Goal: Task Accomplishment & Management: Complete application form

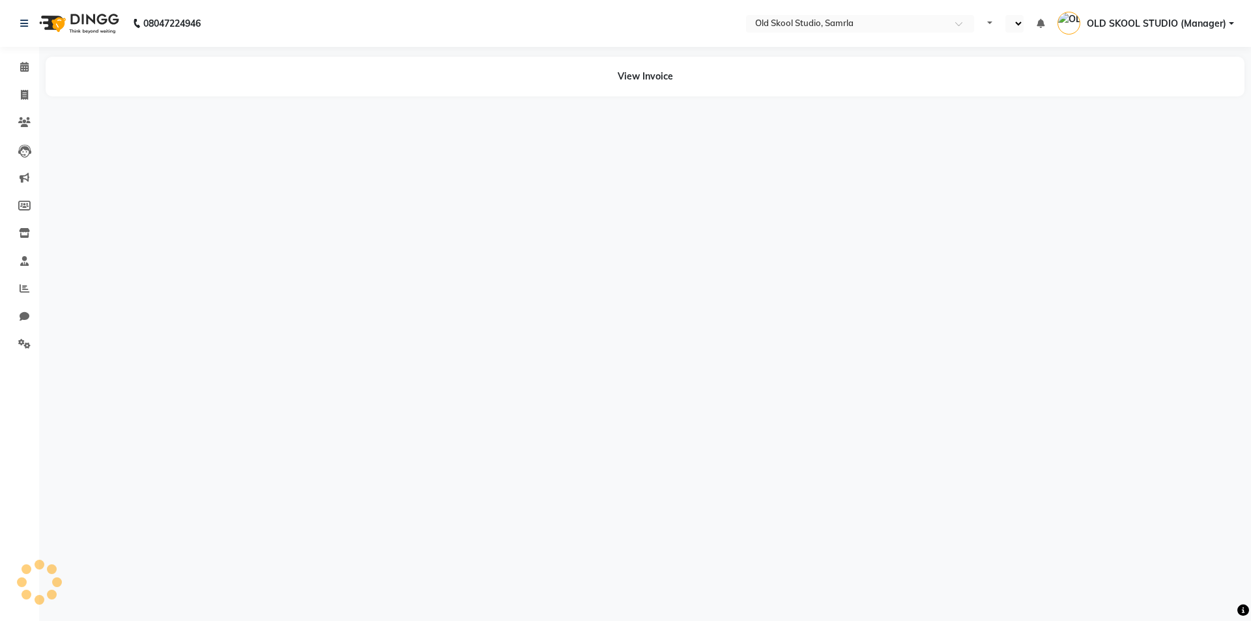
select select "en"
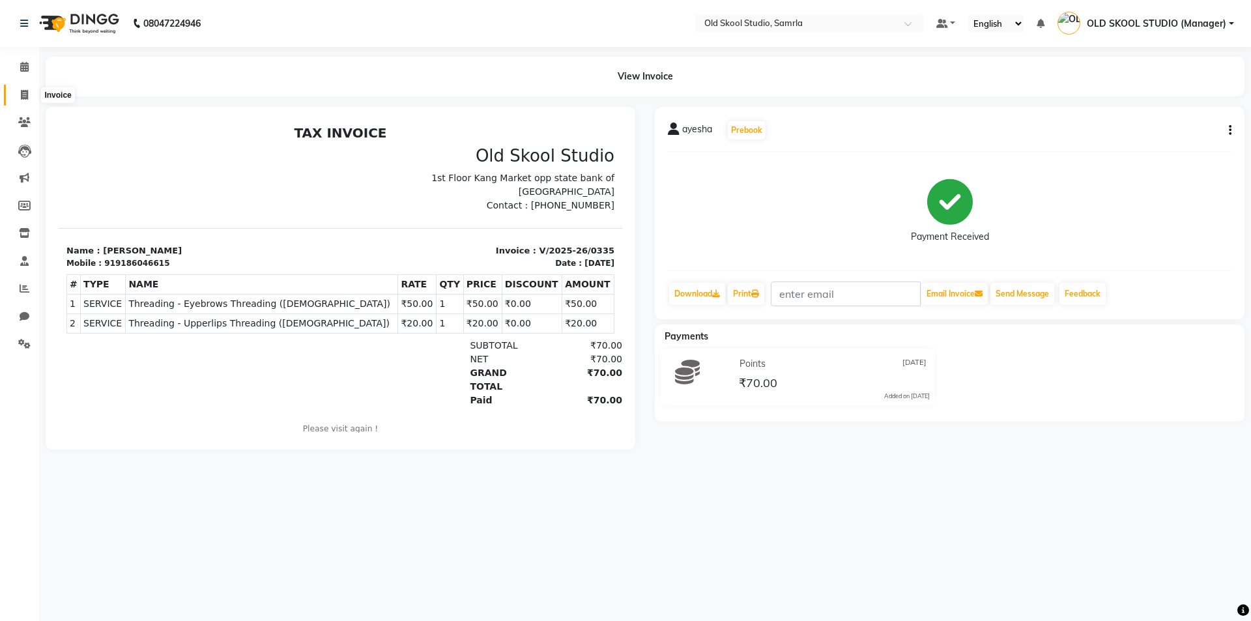
click at [29, 94] on span at bounding box center [24, 95] width 23 height 15
select select "service"
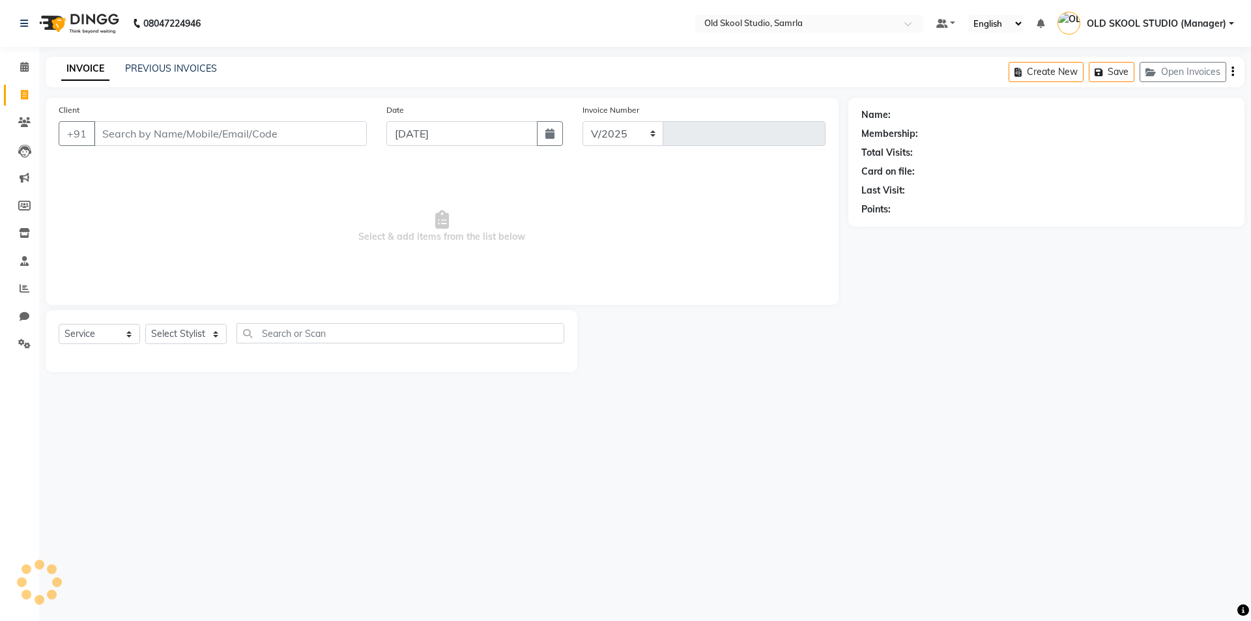
select select "8041"
type input "0347"
type input "m"
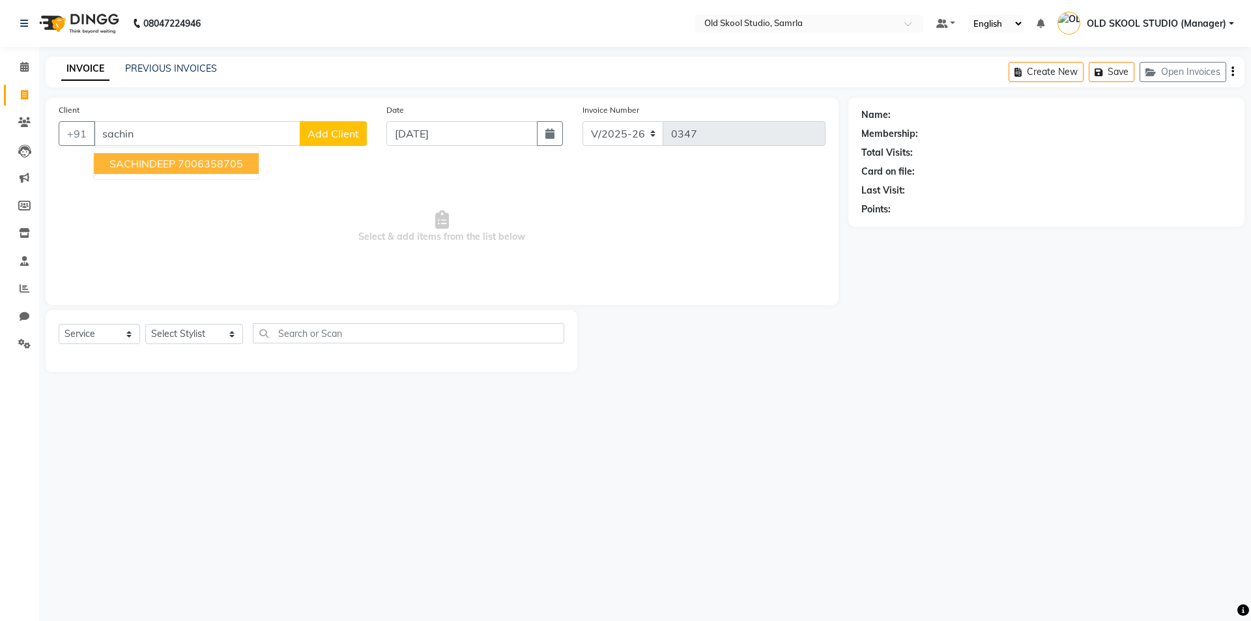
click at [214, 162] on ngb-highlight "7006358705" at bounding box center [210, 163] width 65 height 13
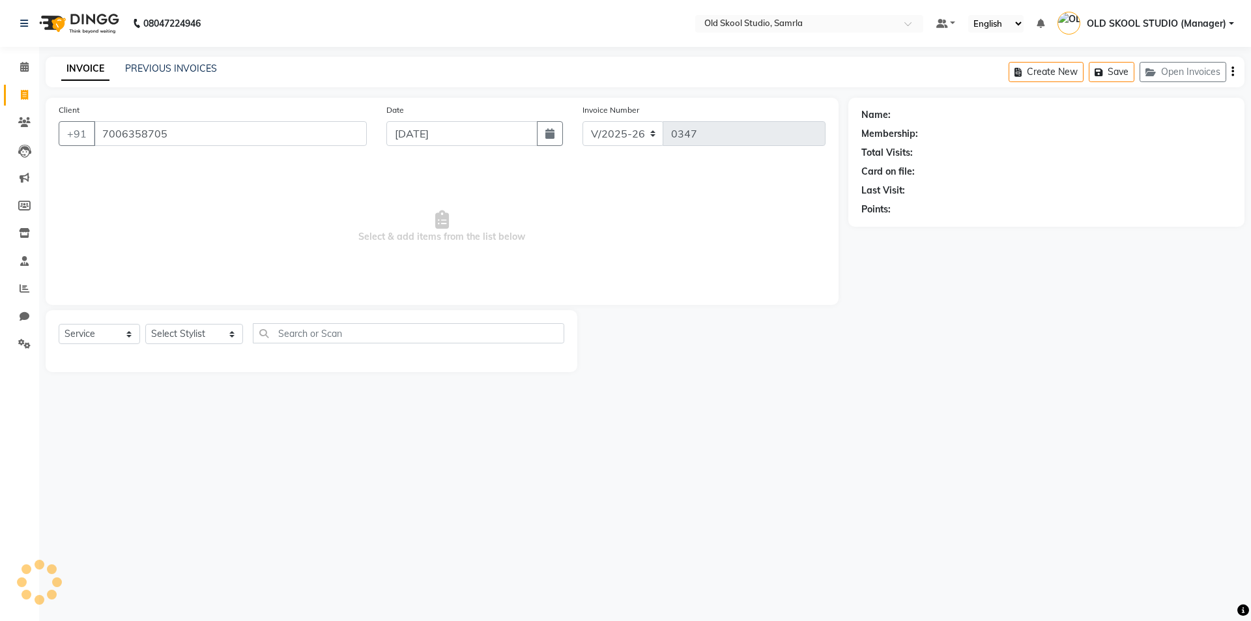
type input "7006358705"
select select "1: Object"
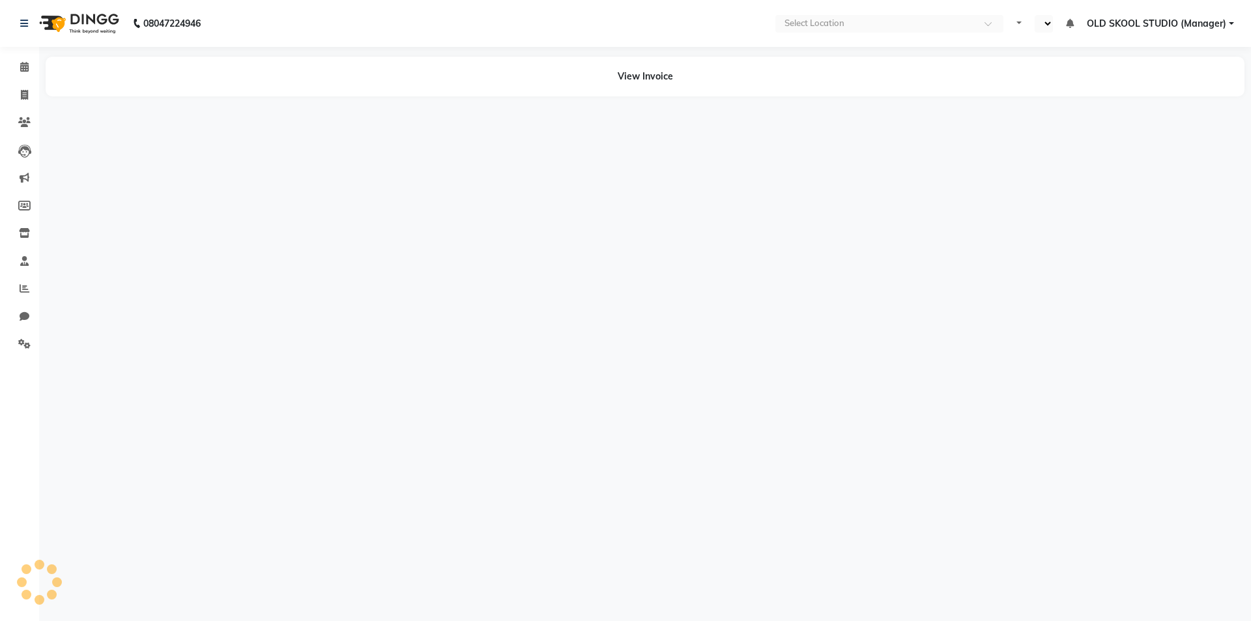
select select "en"
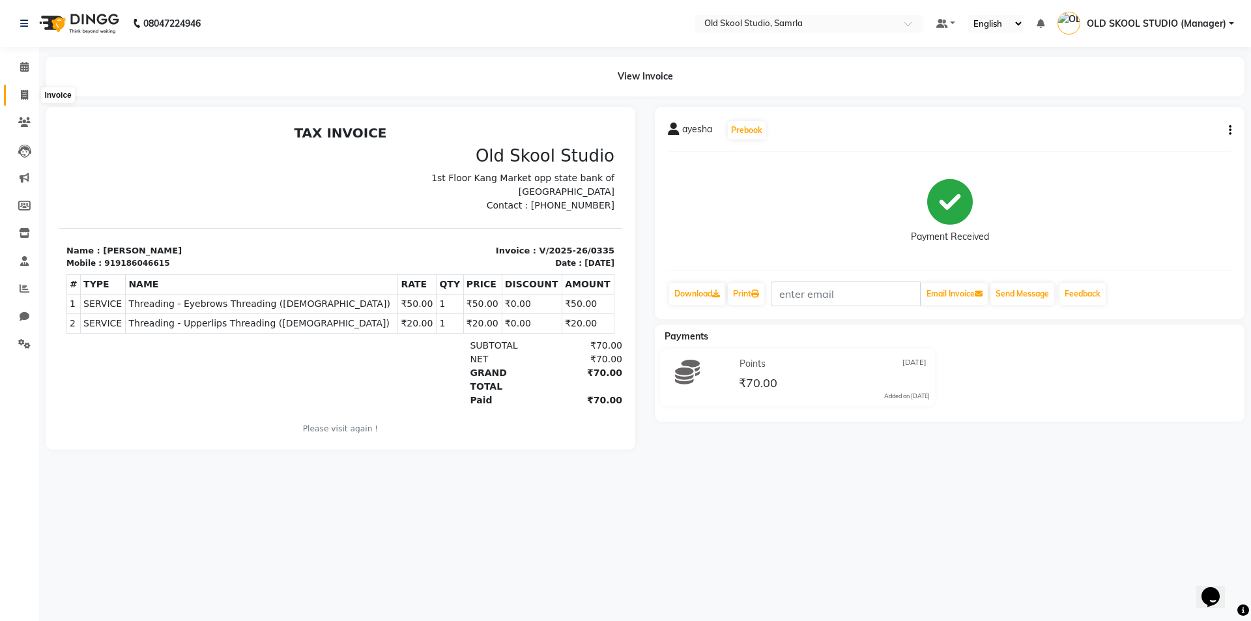
click at [18, 94] on span at bounding box center [24, 95] width 23 height 15
select select "service"
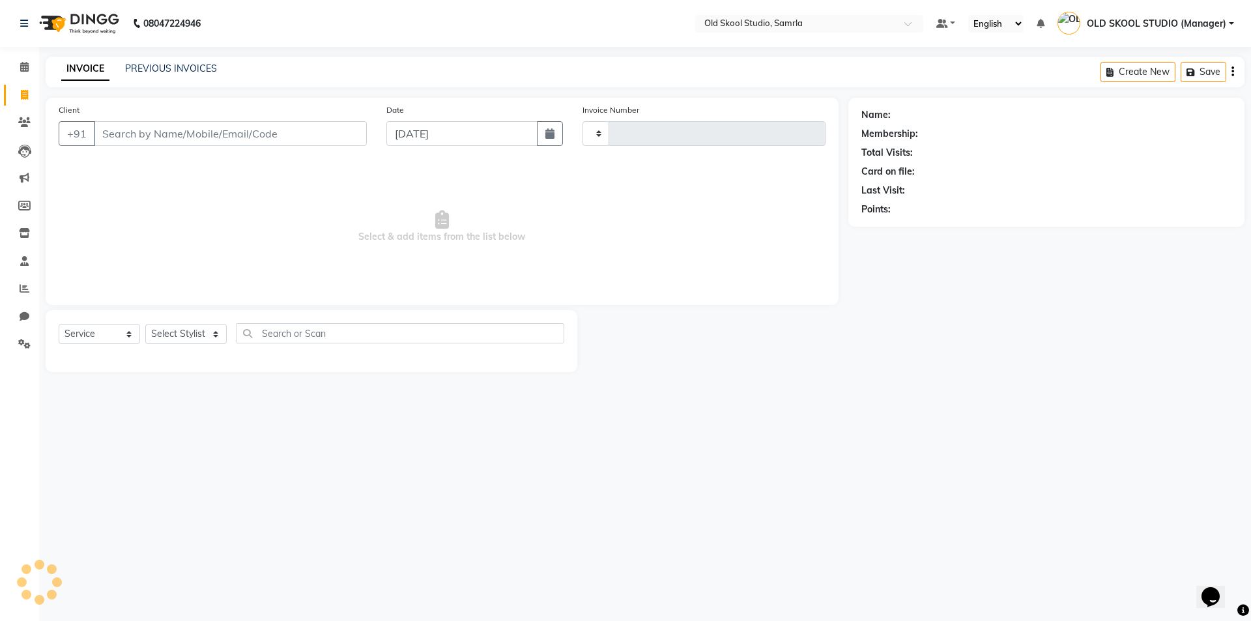
type input "0347"
select select "8041"
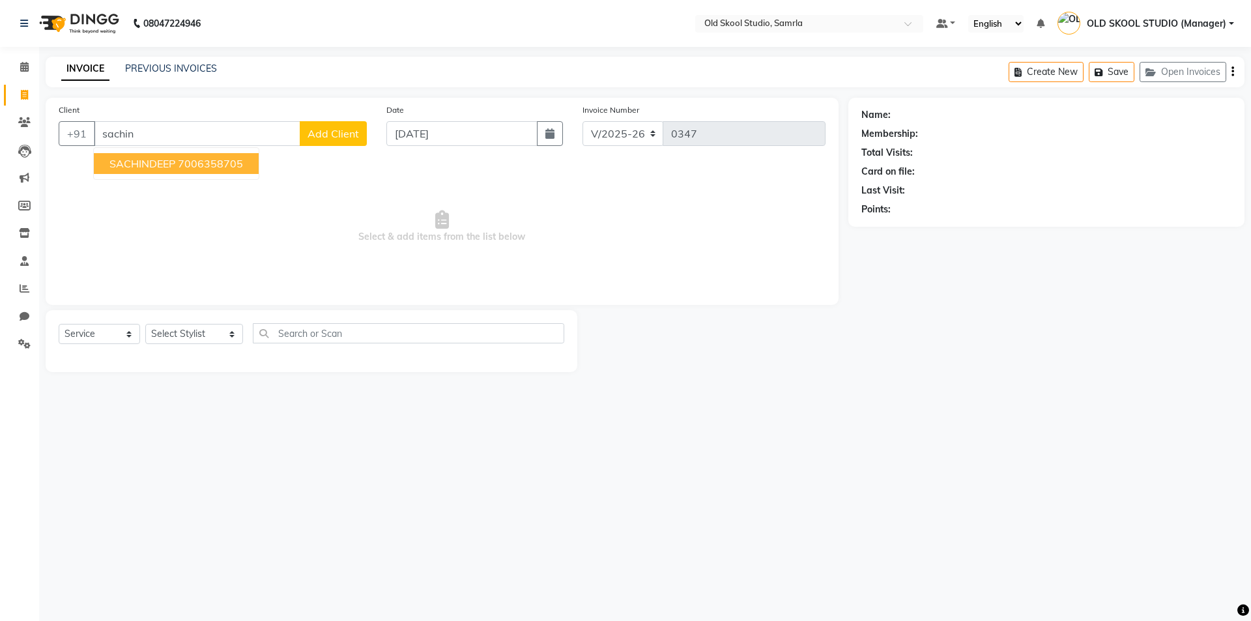
click at [184, 166] on ngb-highlight "7006358705" at bounding box center [210, 163] width 65 height 13
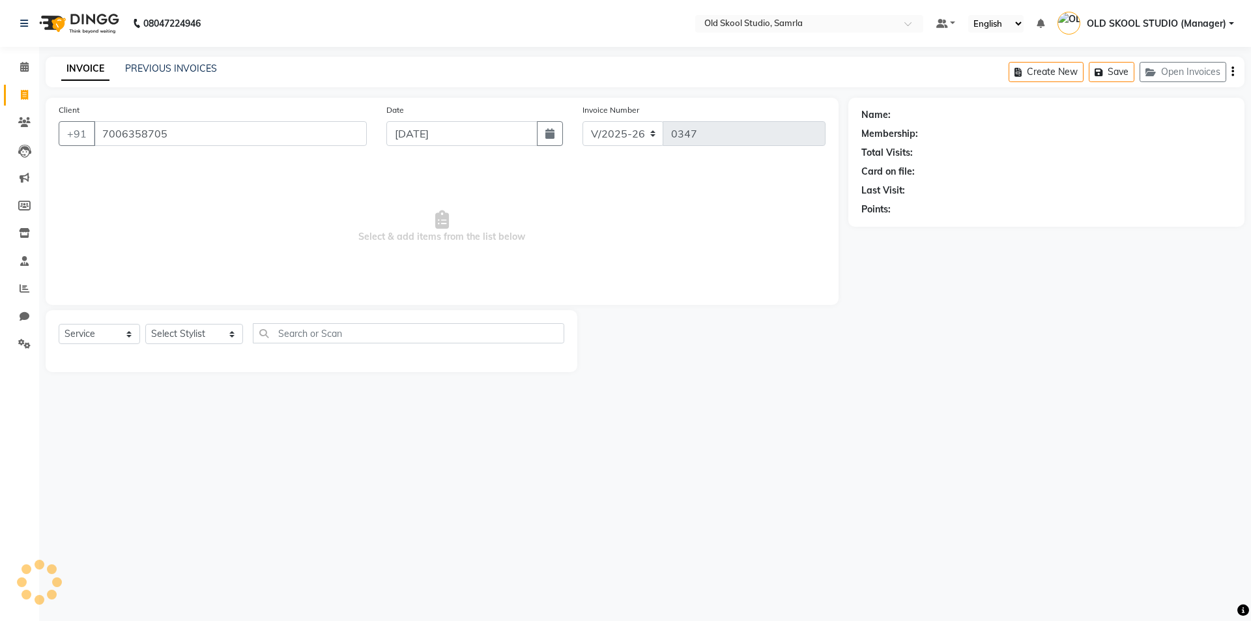
type input "7006358705"
select select "1: Object"
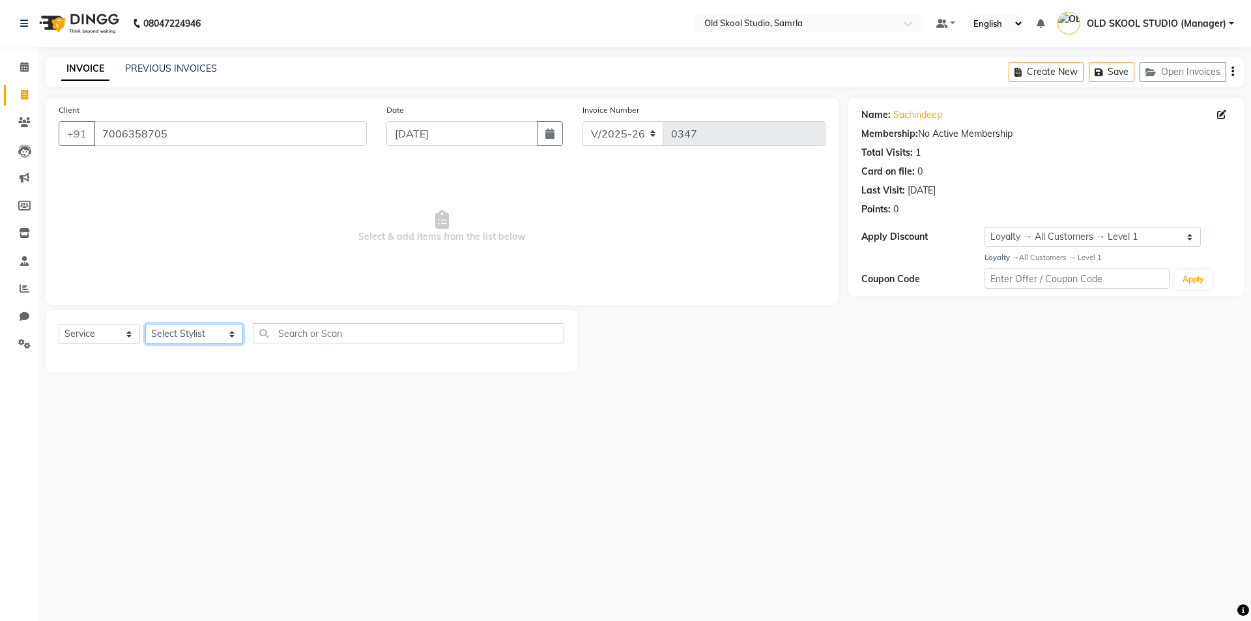
click at [229, 334] on select "Select Stylist ekampreet kaur kiran lovish mujral mehak OLD SKOOL STUDIO (Manag…" at bounding box center [194, 334] width 98 height 20
select select "84326"
click at [145, 324] on select "Select Stylist ekampreet kaur kiran lovish mujral mehak OLD SKOOL STUDIO (Manag…" at bounding box center [194, 334] width 98 height 20
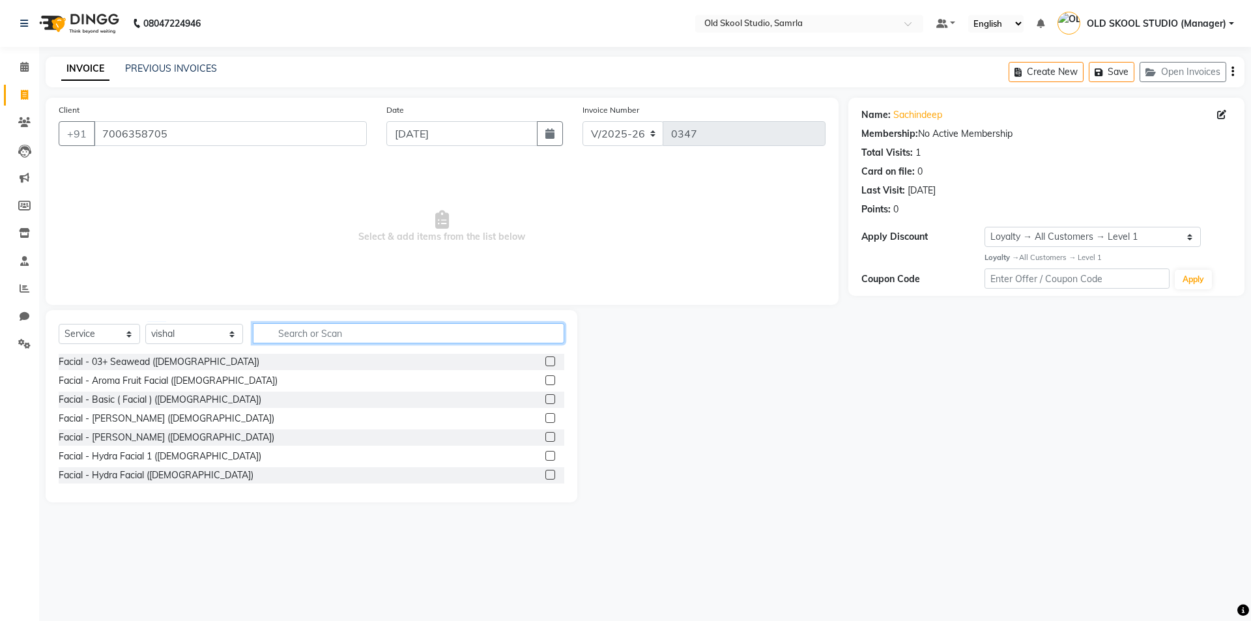
click at [461, 331] on input "text" at bounding box center [409, 333] width 312 height 20
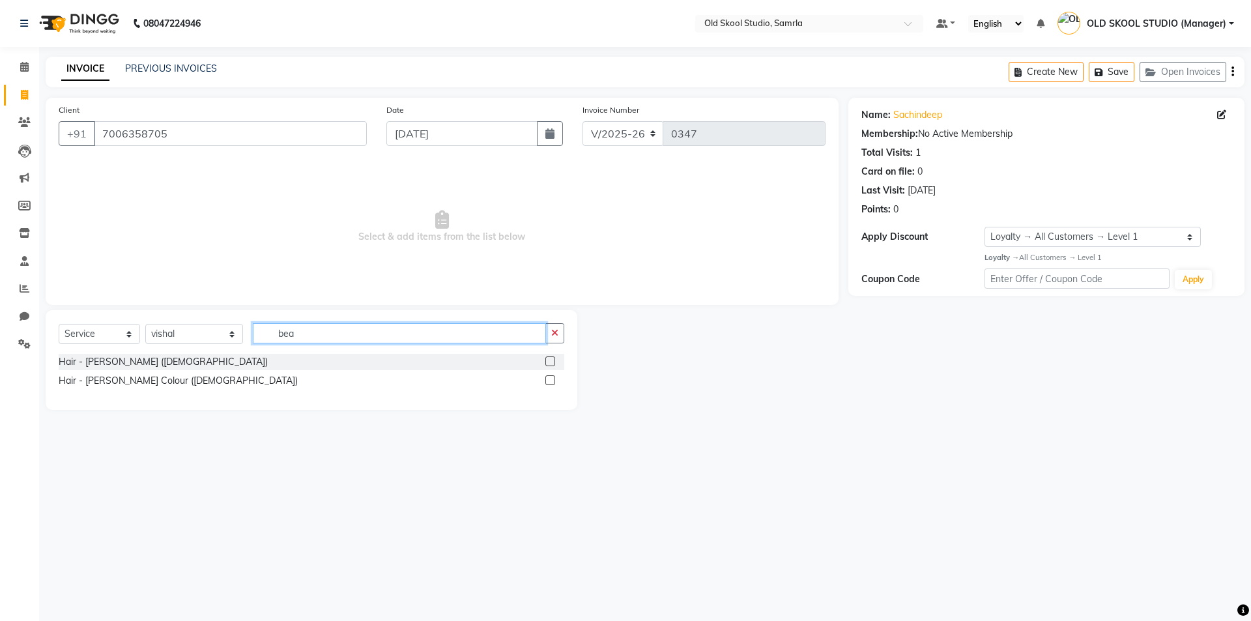
type input "bea"
click at [548, 359] on label at bounding box center [550, 361] width 10 height 10
click at [548, 359] on input "checkbox" at bounding box center [549, 362] width 8 height 8
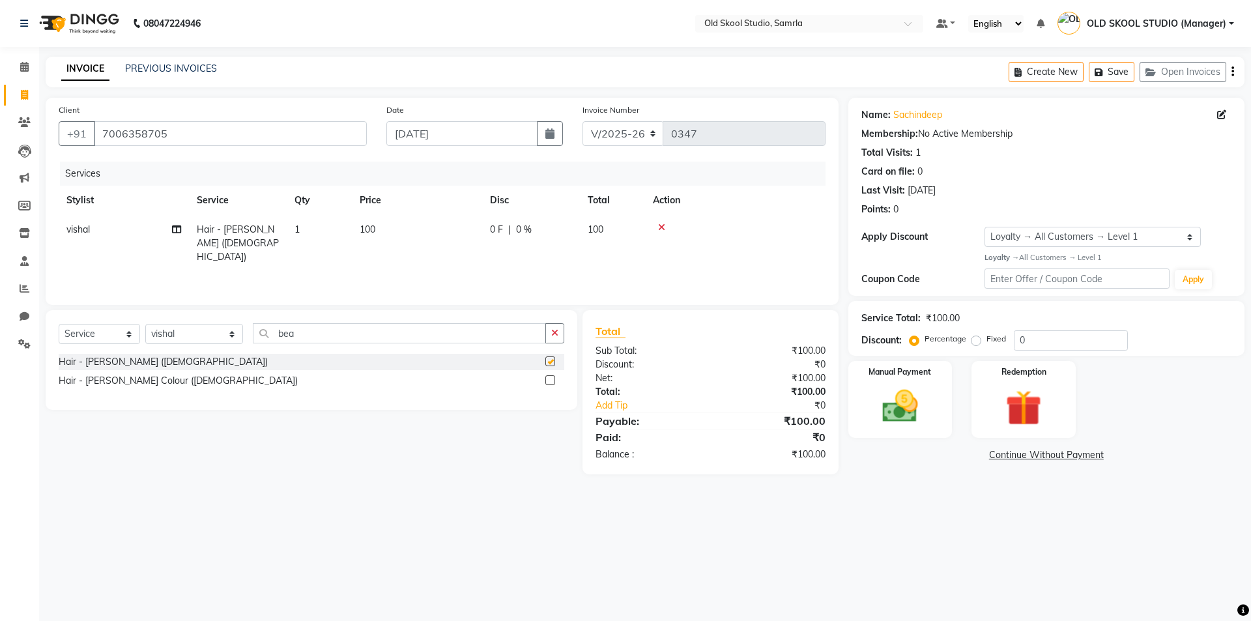
checkbox input "false"
click at [553, 333] on icon "button" at bounding box center [554, 332] width 7 height 9
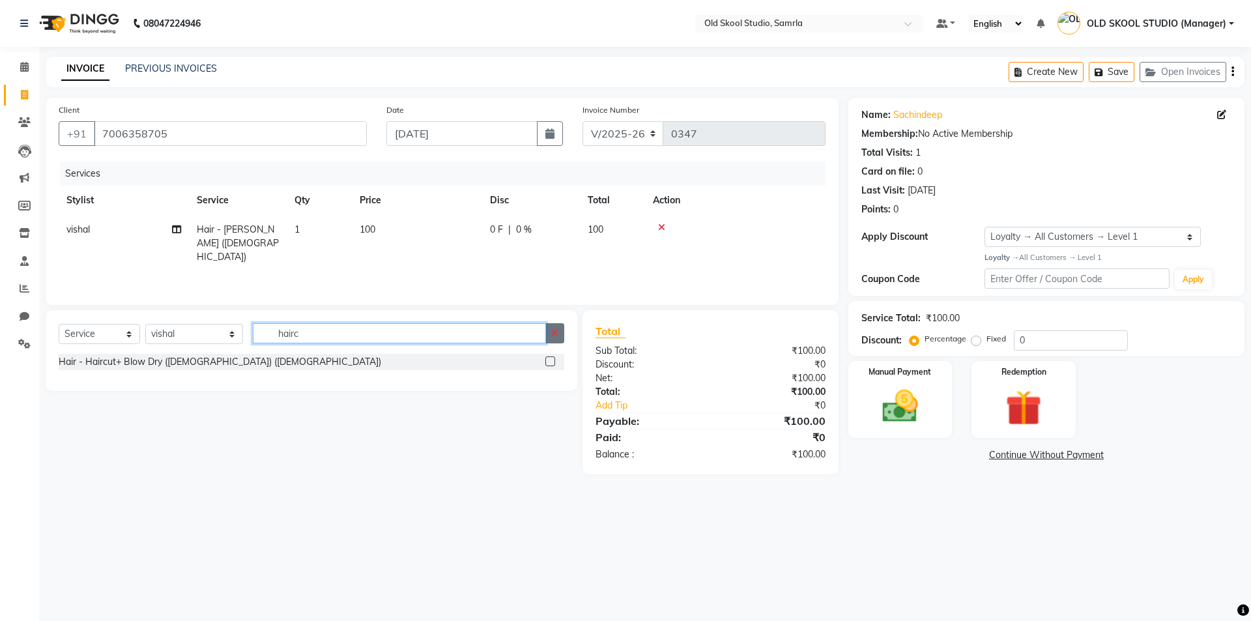
type input "hairc"
click at [555, 328] on icon "button" at bounding box center [554, 332] width 7 height 9
type input "cut"
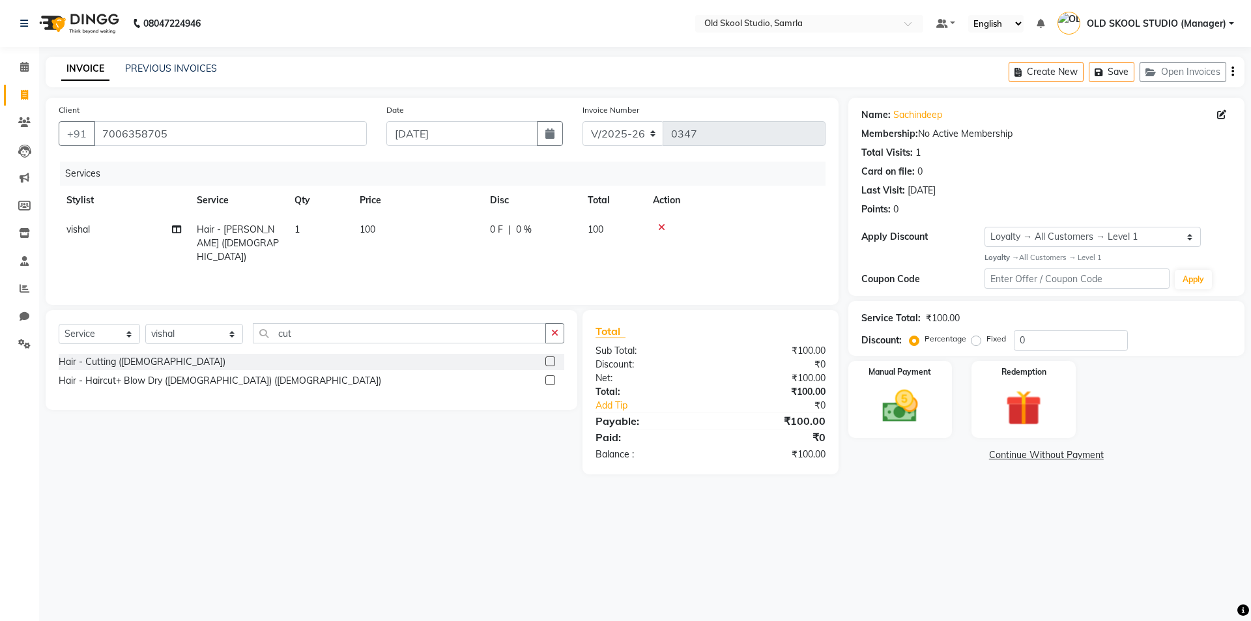
click at [555, 368] on div at bounding box center [554, 362] width 19 height 16
click at [548, 362] on label at bounding box center [550, 361] width 10 height 10
click at [548, 362] on input "checkbox" at bounding box center [549, 362] width 8 height 8
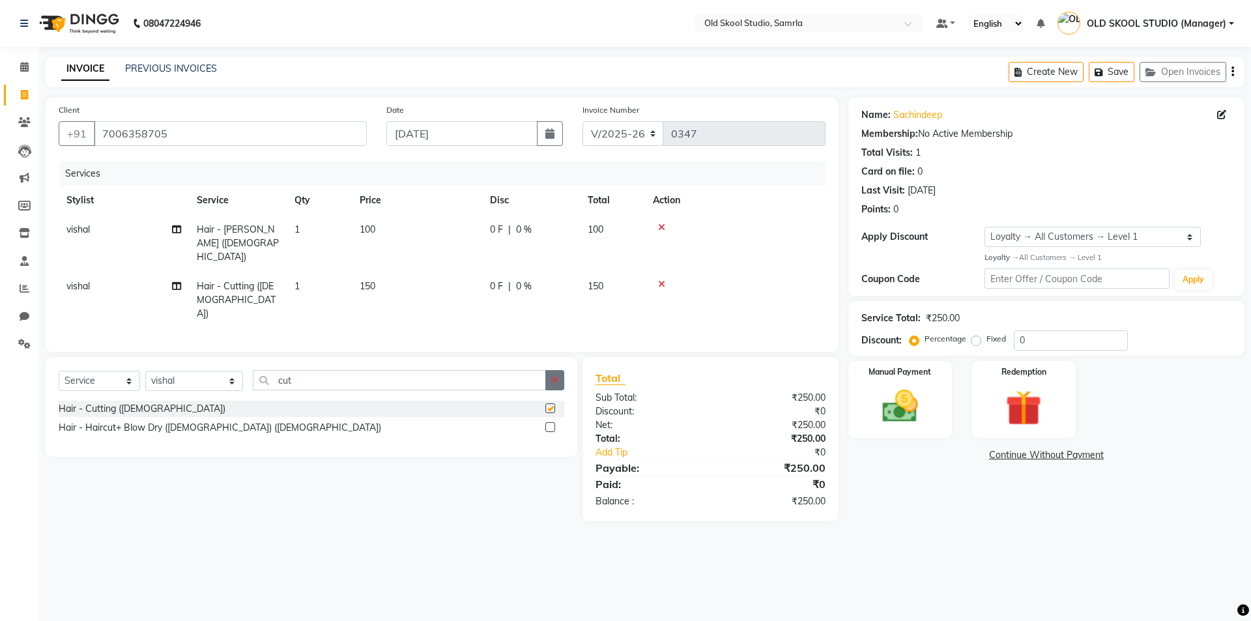
checkbox input "false"
click at [549, 370] on button "button" at bounding box center [554, 380] width 19 height 20
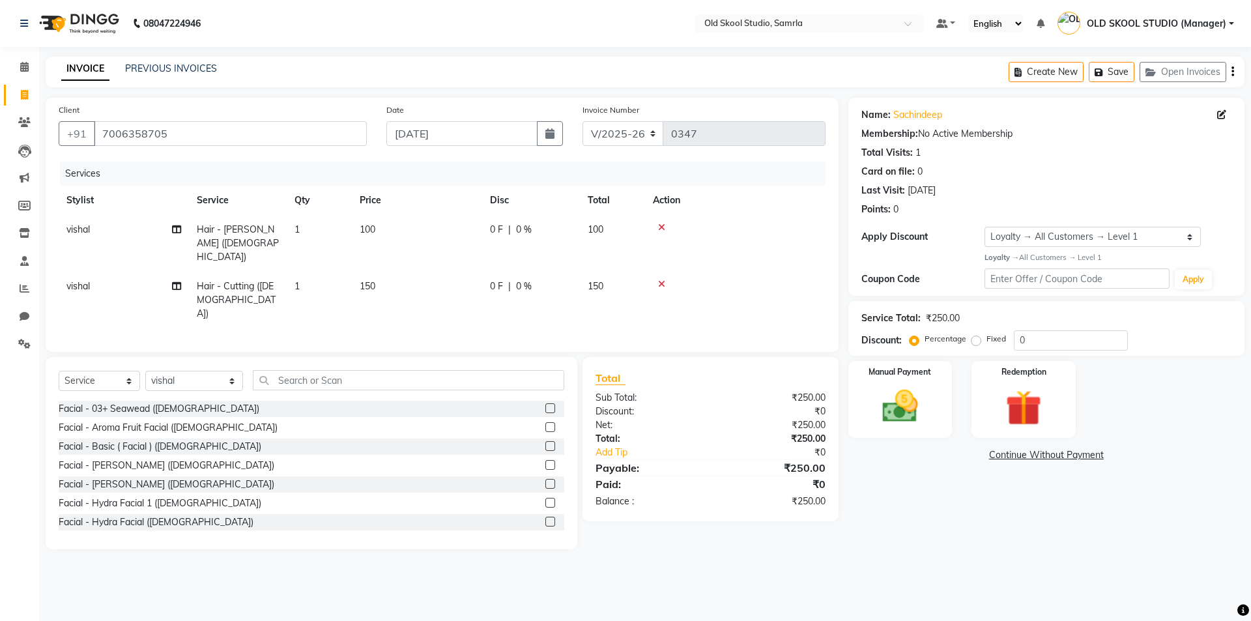
click at [662, 227] on icon at bounding box center [661, 227] width 7 height 9
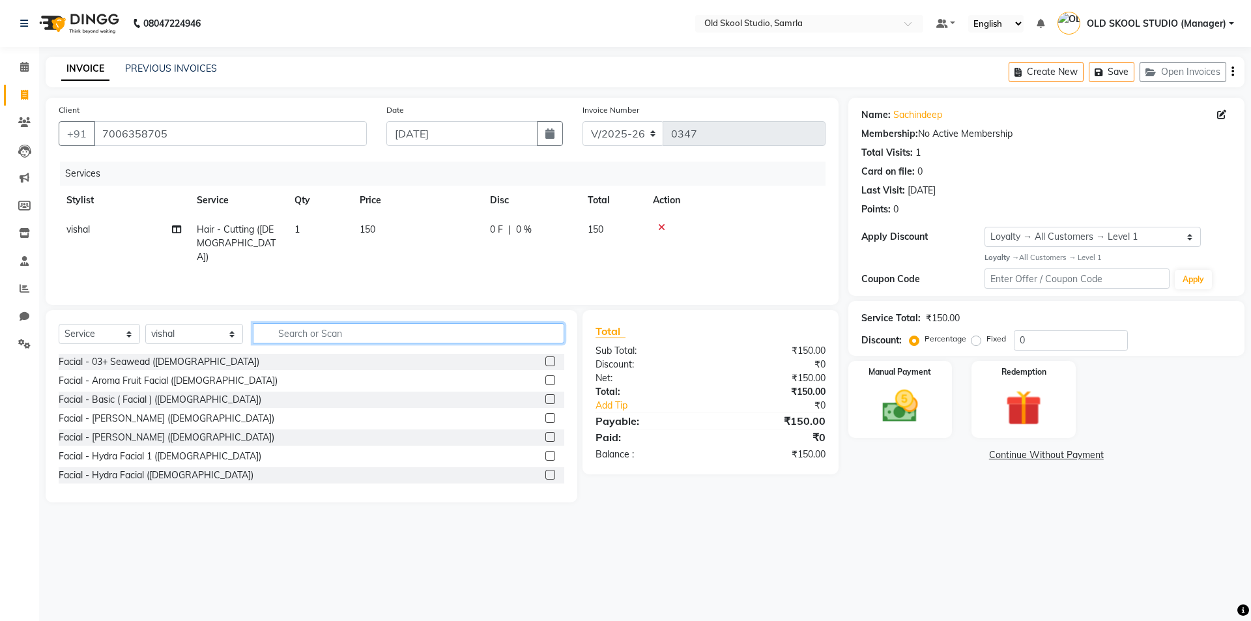
click at [440, 336] on input "text" at bounding box center [409, 333] width 312 height 20
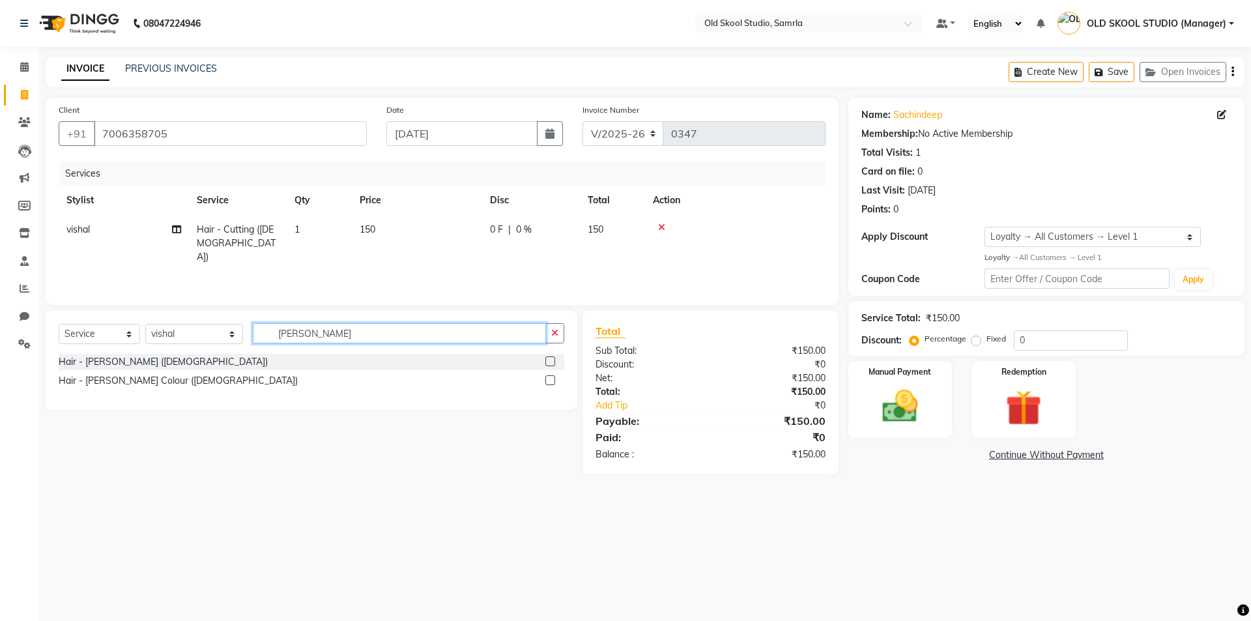
type input "beard"
click at [551, 378] on label at bounding box center [550, 380] width 10 height 10
click at [551, 378] on input "checkbox" at bounding box center [549, 381] width 8 height 8
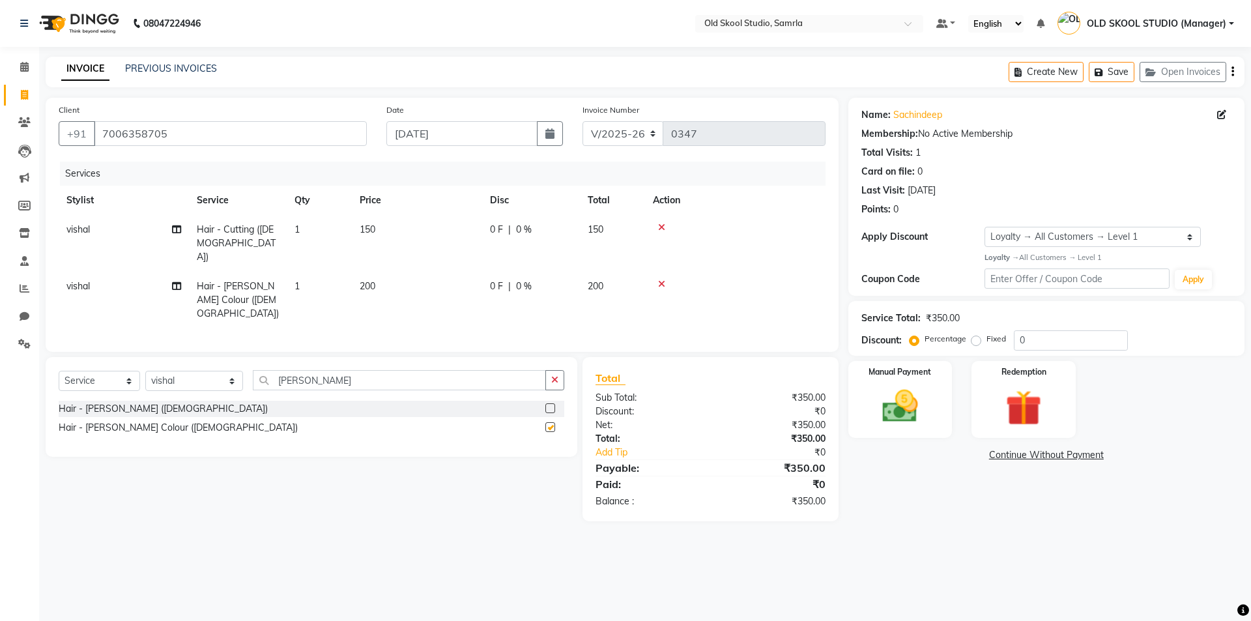
checkbox input "false"
click at [665, 280] on div at bounding box center [735, 284] width 165 height 9
click at [663, 280] on icon at bounding box center [661, 284] width 7 height 9
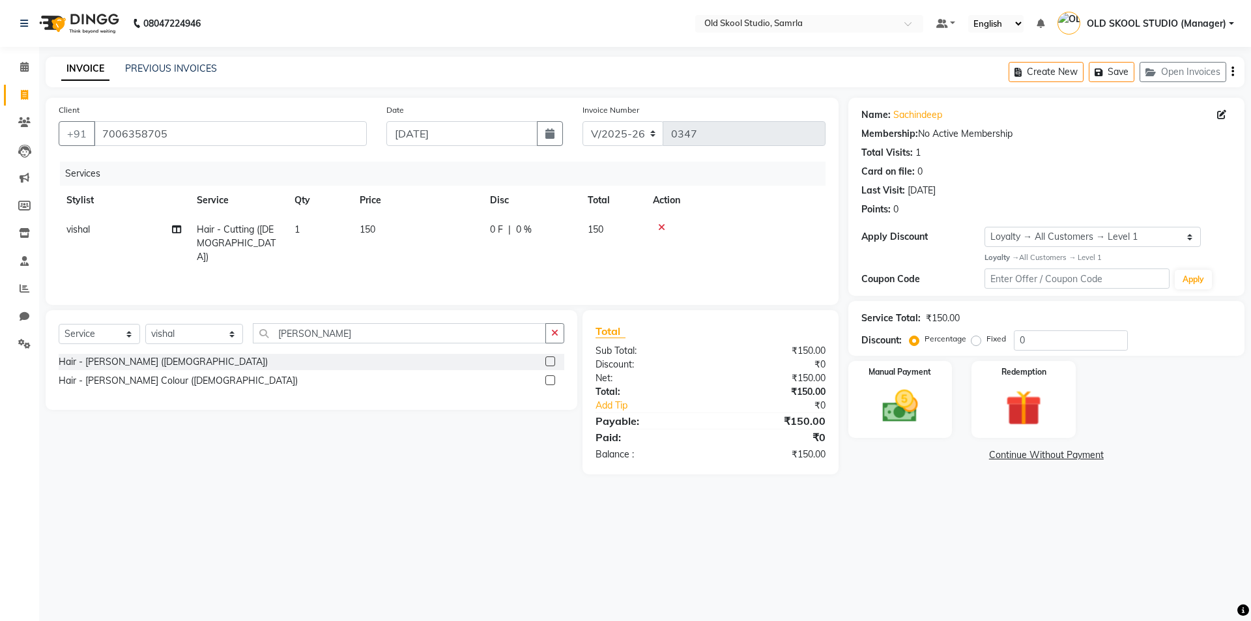
click at [550, 364] on label at bounding box center [550, 361] width 10 height 10
click at [550, 364] on input "checkbox" at bounding box center [549, 362] width 8 height 8
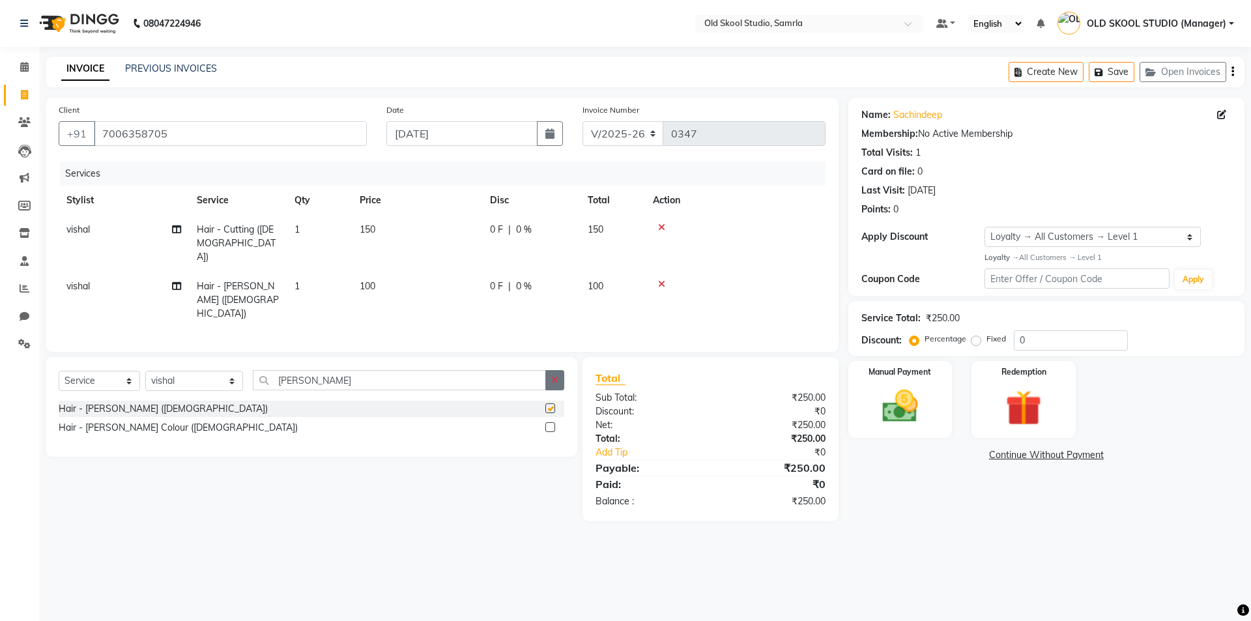
checkbox input "false"
click at [554, 375] on icon "button" at bounding box center [554, 379] width 7 height 9
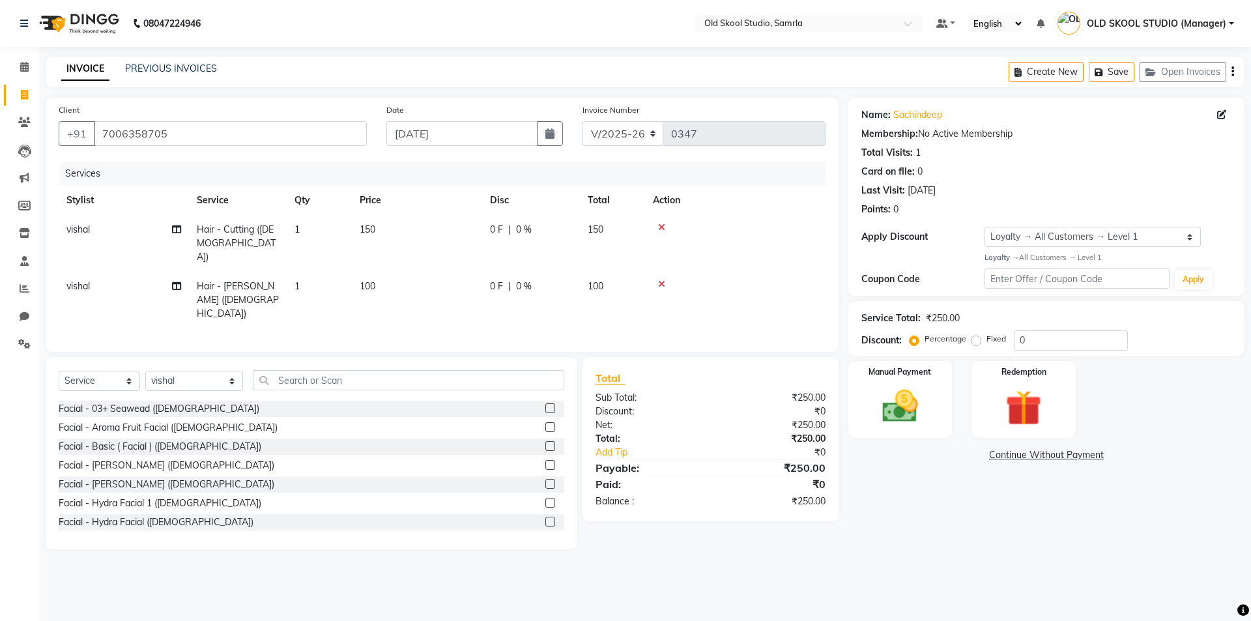
click at [661, 225] on icon at bounding box center [661, 227] width 7 height 9
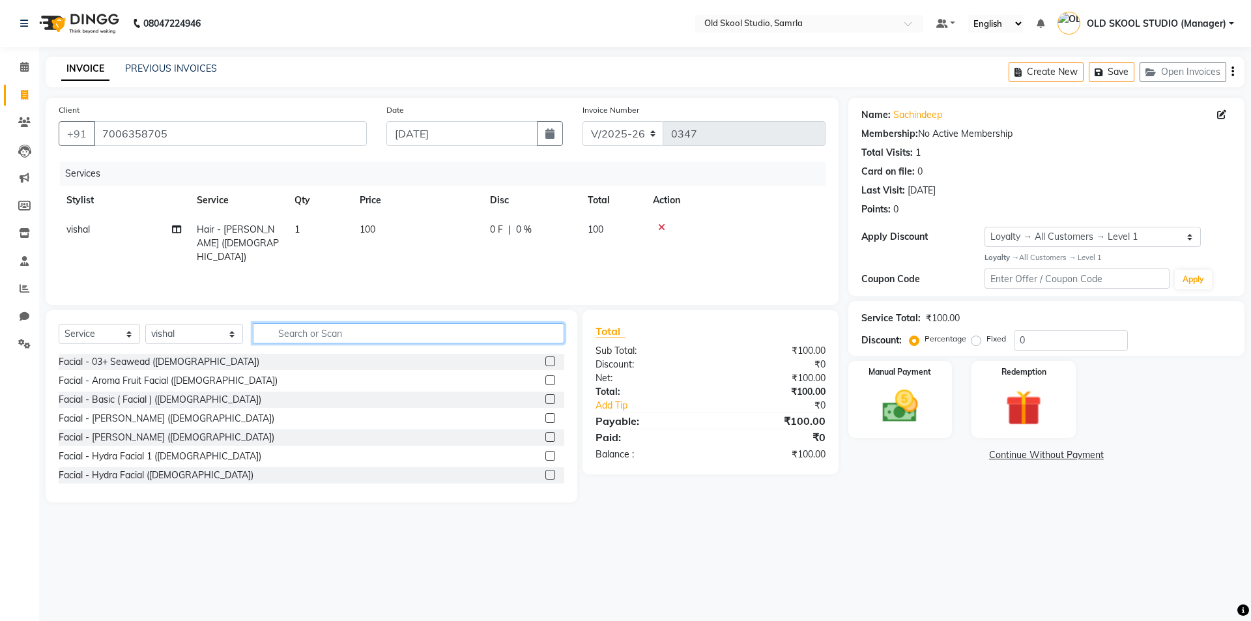
click at [396, 336] on input "text" at bounding box center [409, 333] width 312 height 20
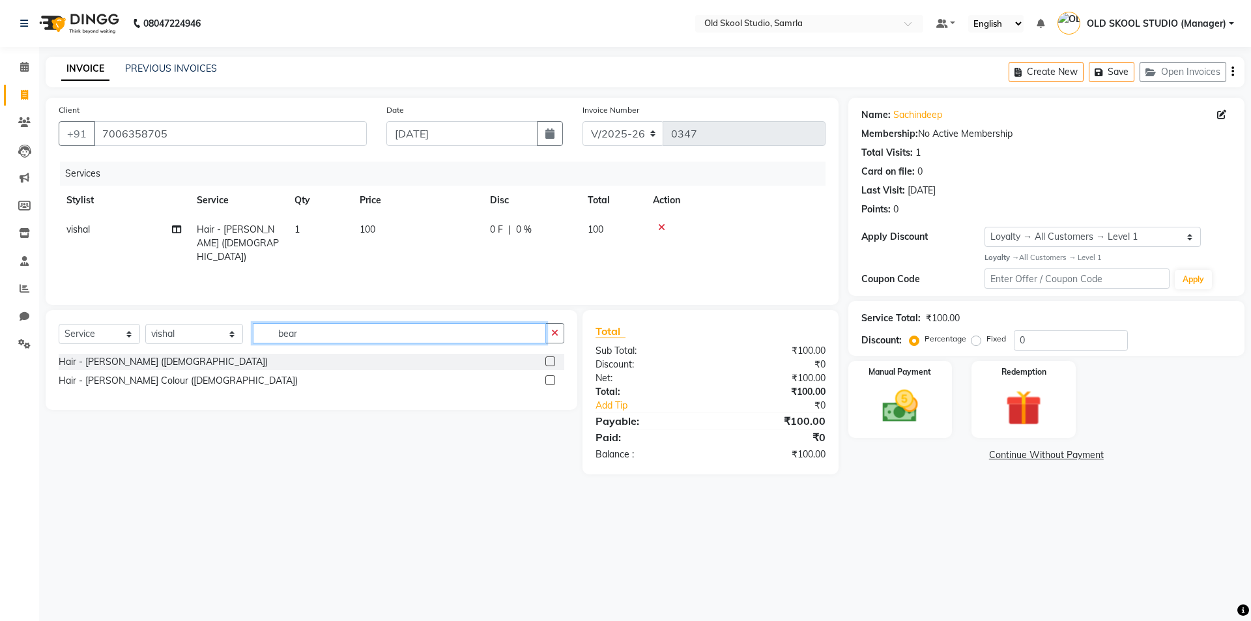
type input "bear"
click at [549, 379] on label at bounding box center [550, 380] width 10 height 10
click at [549, 379] on input "checkbox" at bounding box center [549, 381] width 8 height 8
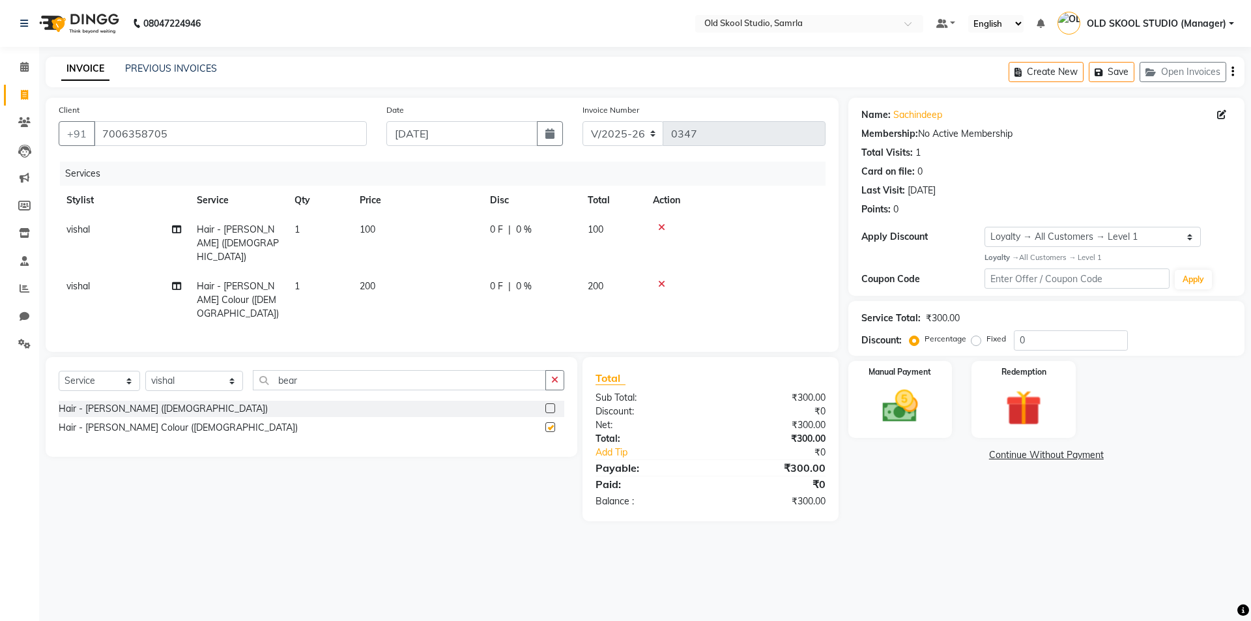
checkbox input "false"
click at [875, 394] on img at bounding box center [900, 406] width 61 height 43
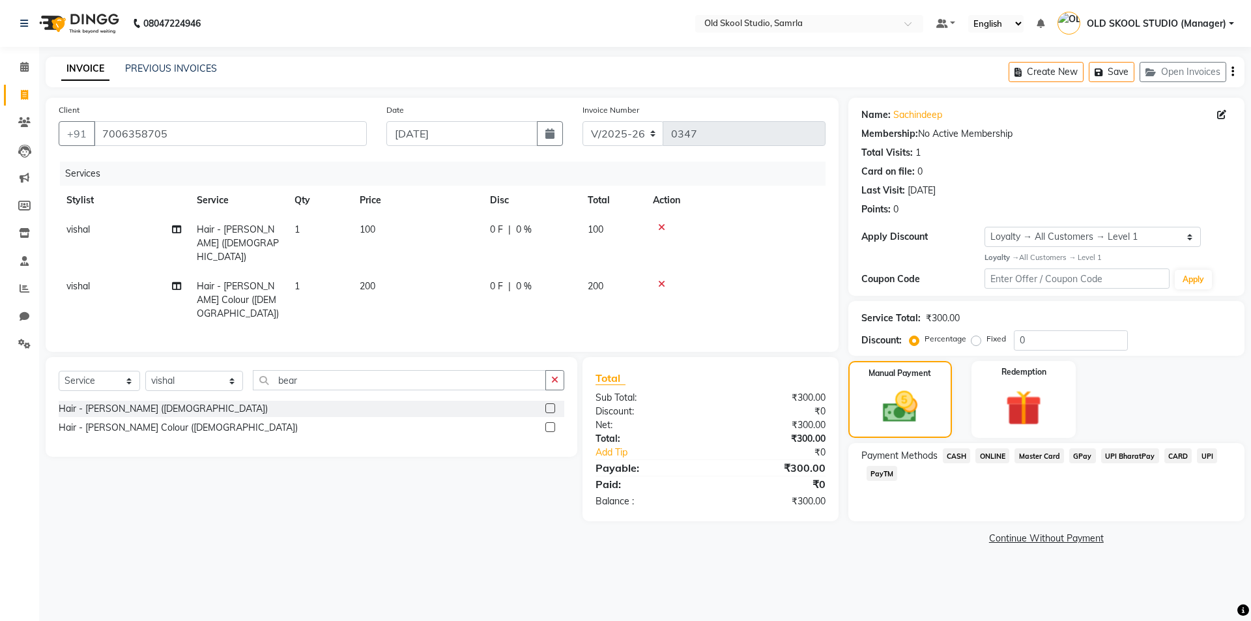
click at [994, 453] on span "ONLINE" at bounding box center [993, 455] width 34 height 15
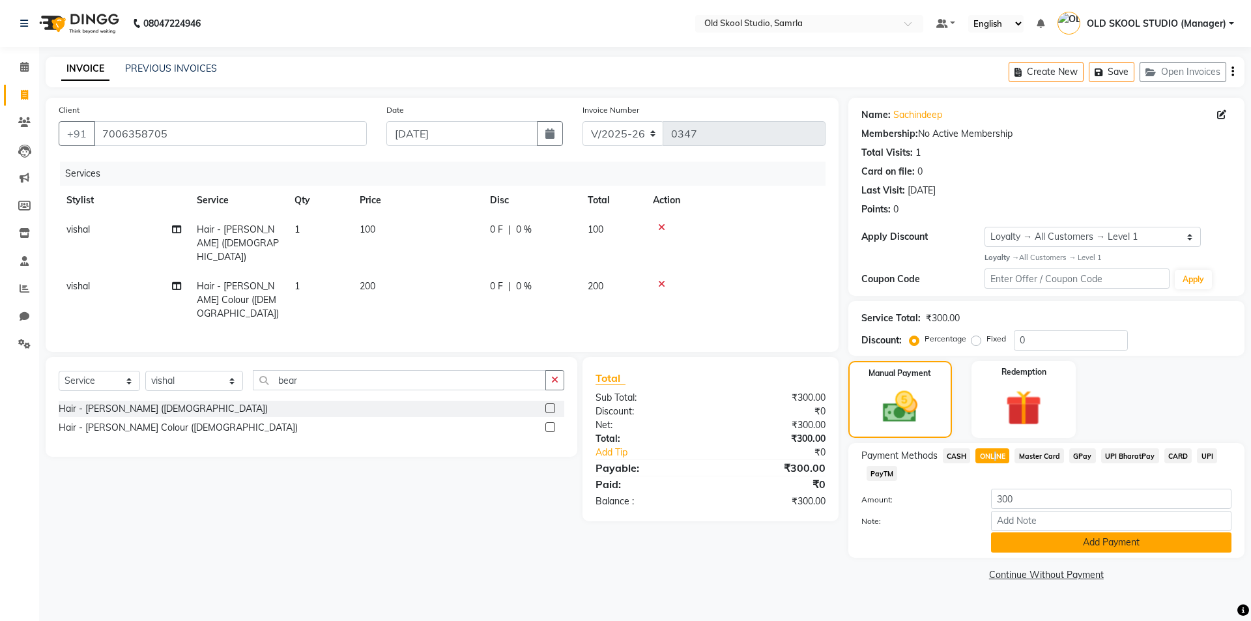
click at [1060, 540] on button "Add Payment" at bounding box center [1111, 542] width 240 height 20
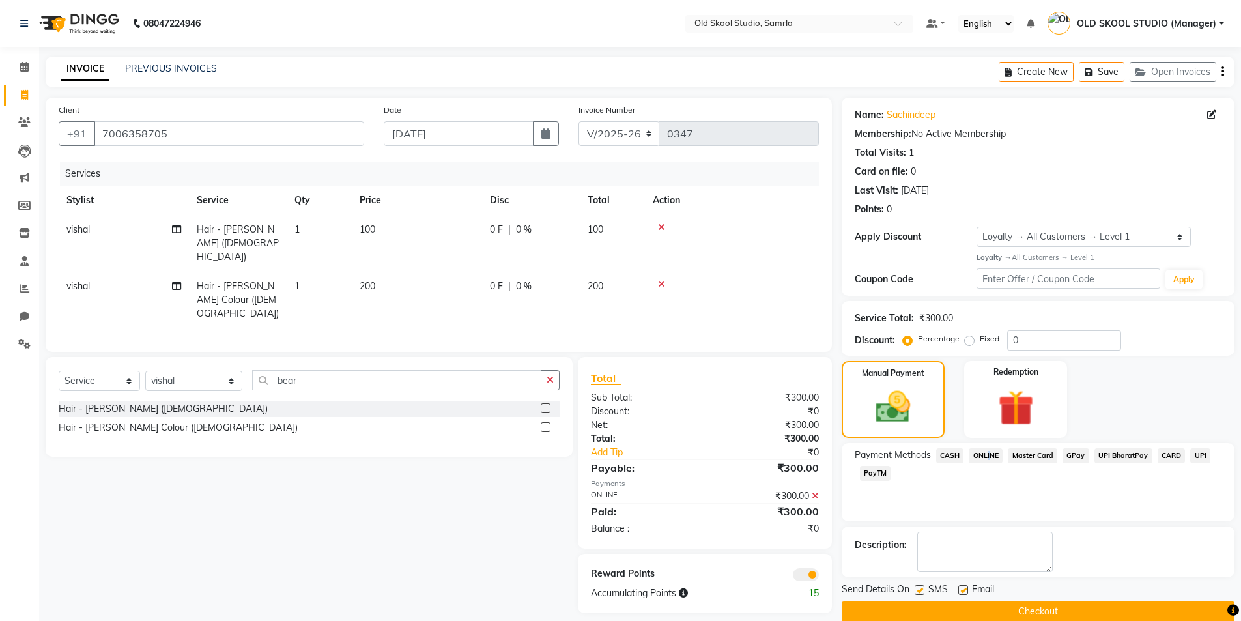
click at [1099, 602] on button "Checkout" at bounding box center [1038, 612] width 393 height 20
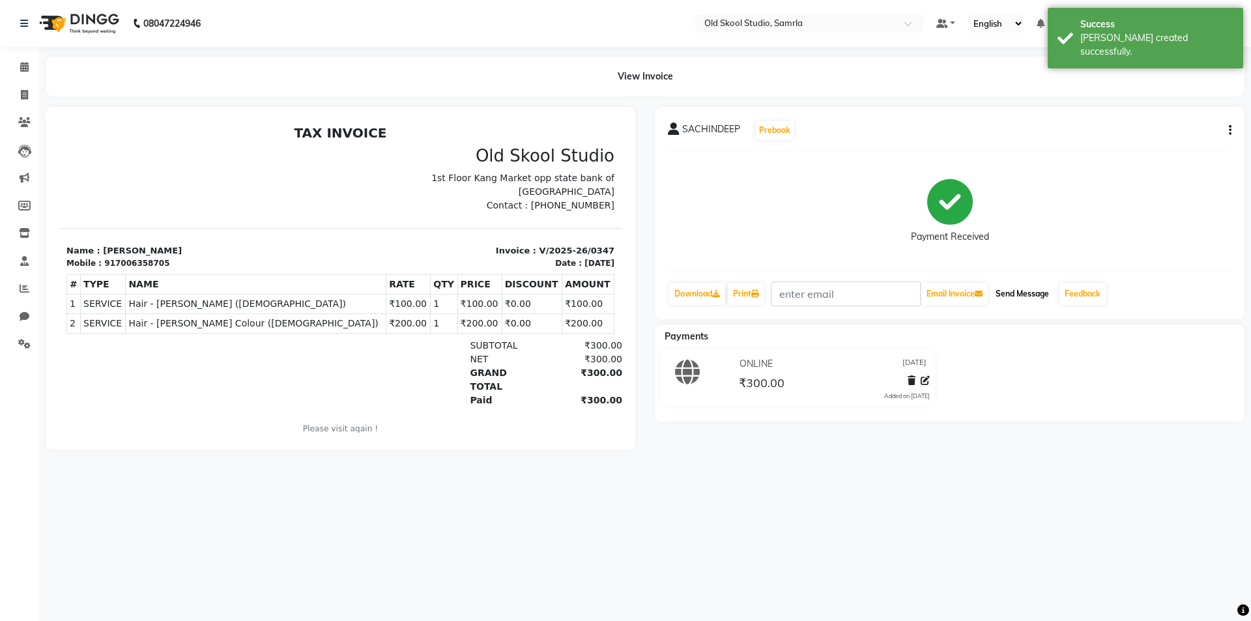
click at [1030, 289] on button "Send Message" at bounding box center [1023, 294] width 64 height 22
